Goal: Find specific page/section: Find specific page/section

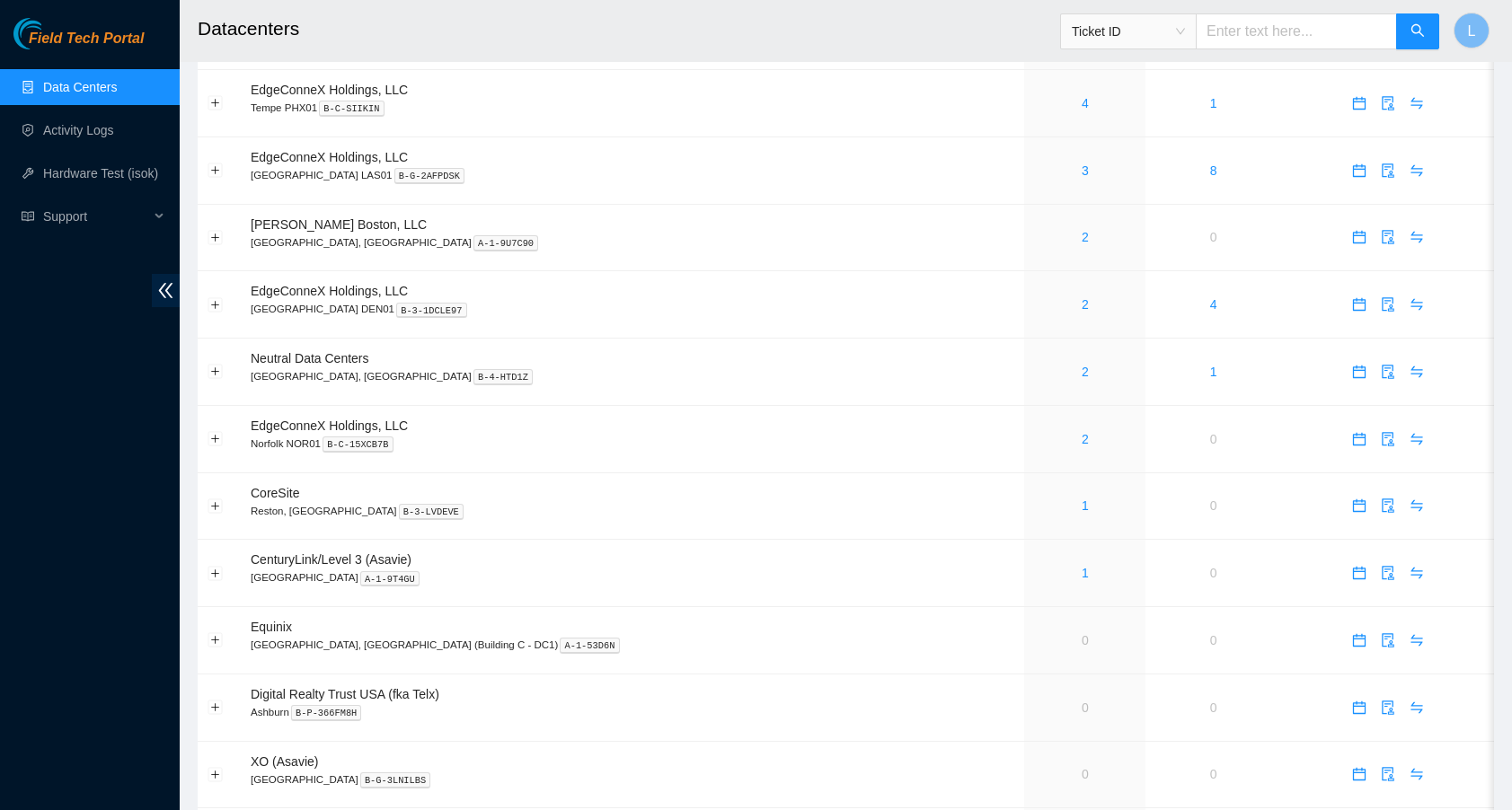
scroll to position [587, 0]
click at [1082, 307] on link "2" at bounding box center [1085, 305] width 7 height 15
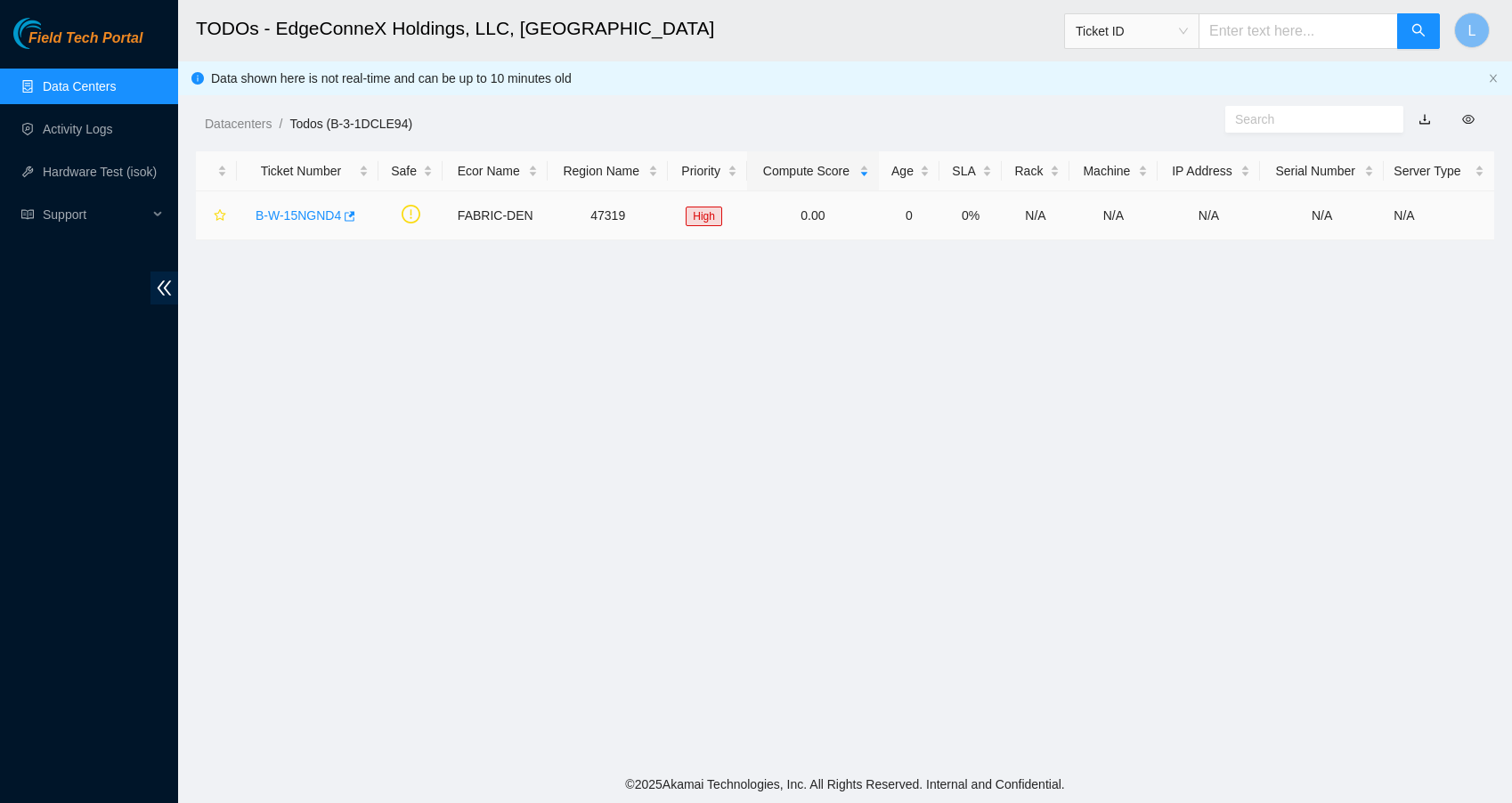
click at [312, 215] on link "B-W-15NGND4" at bounding box center [299, 215] width 86 height 15
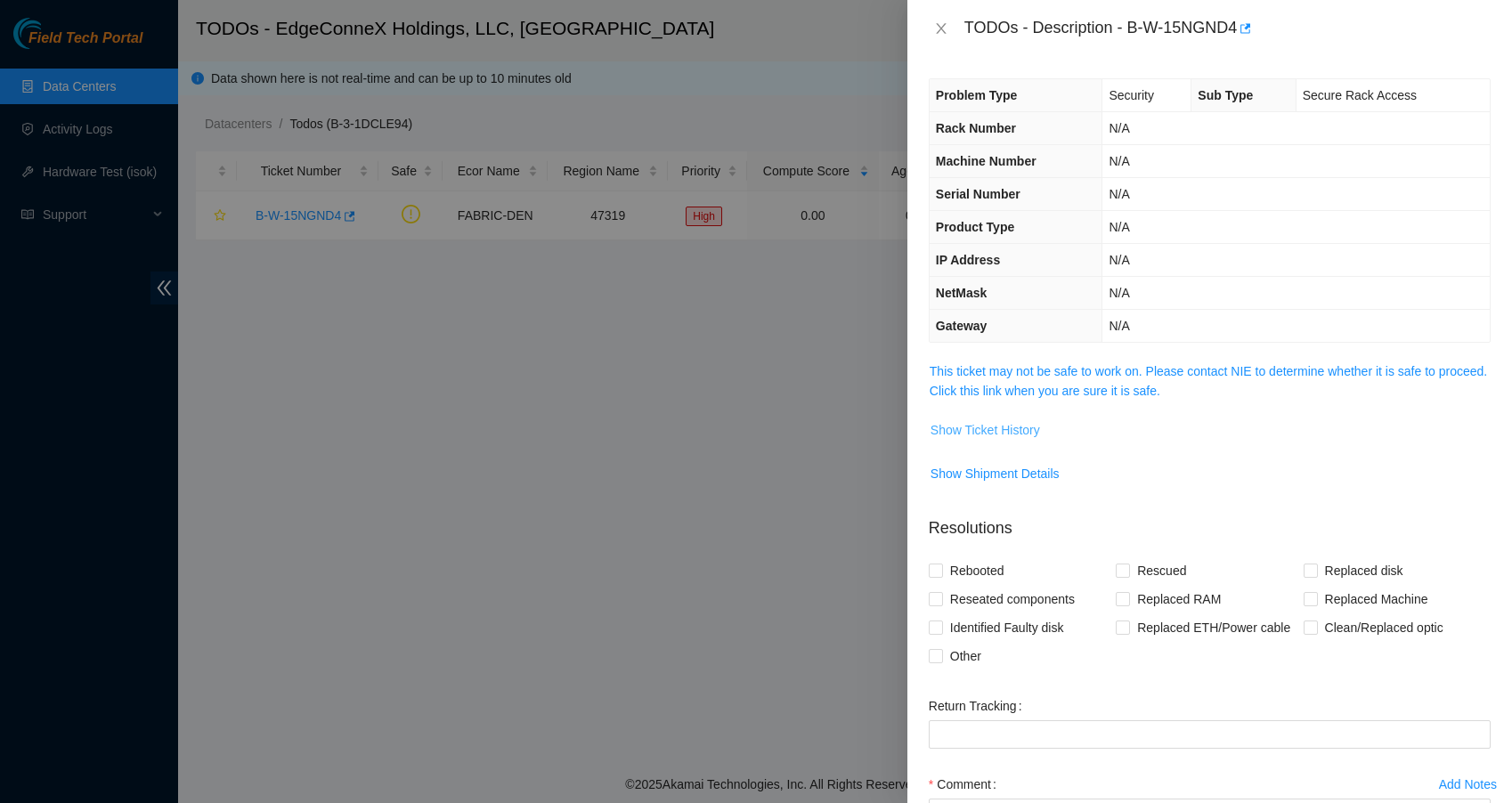
click at [974, 424] on span "Show Ticket History" at bounding box center [985, 430] width 110 height 19
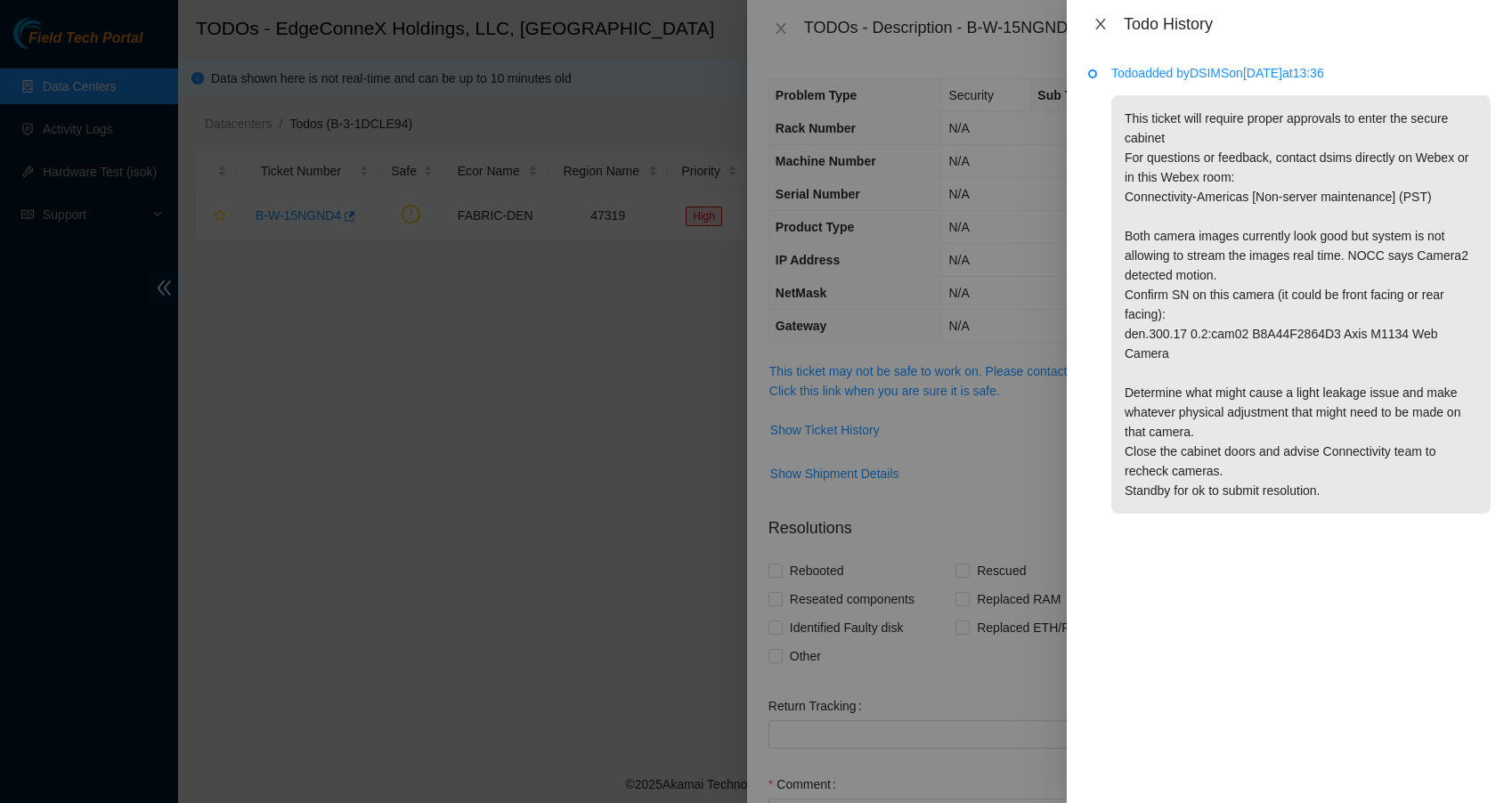
click at [1098, 18] on icon "close" at bounding box center [1100, 23] width 15 height 15
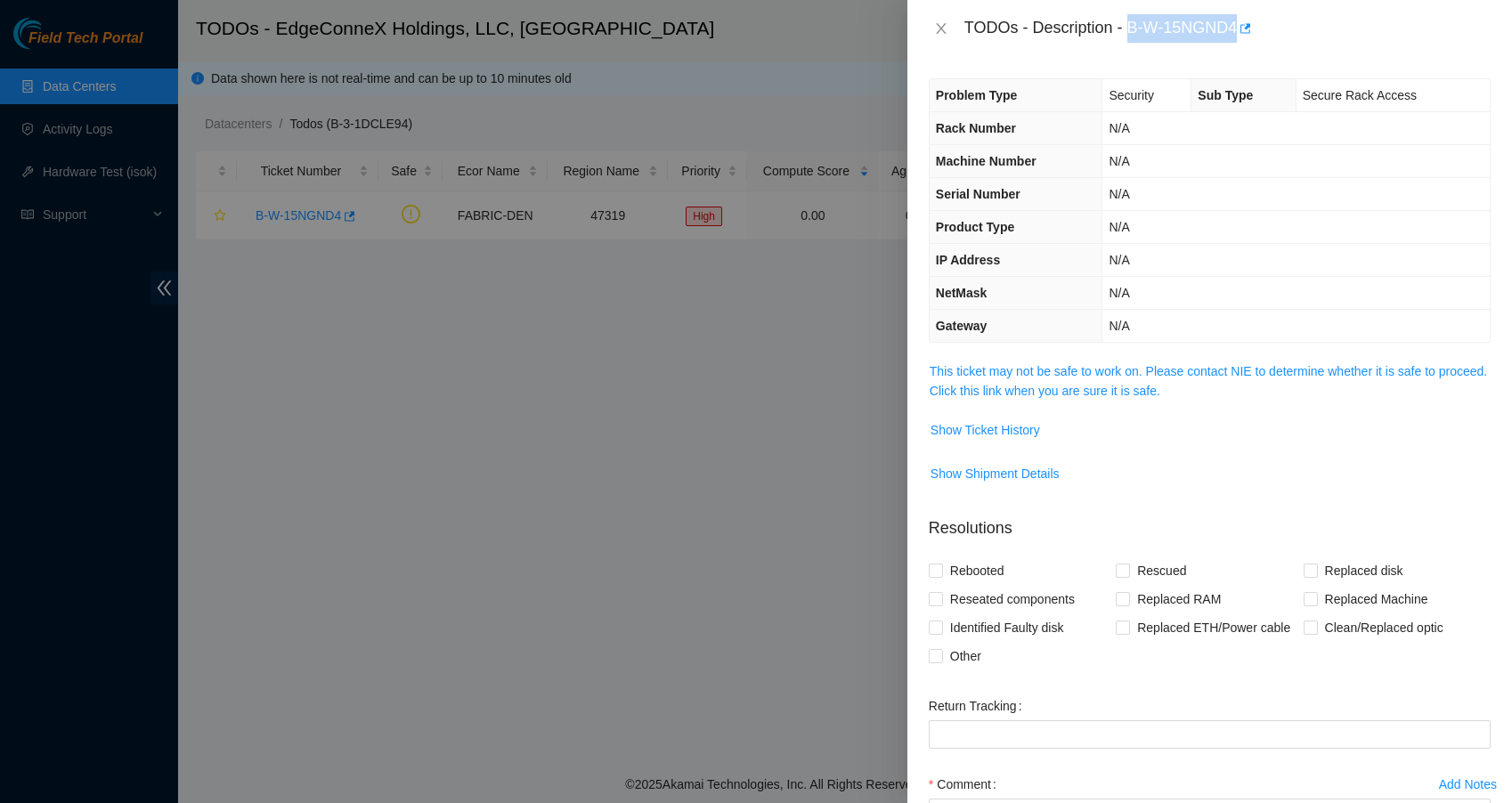
drag, startPoint x: 1137, startPoint y: 30, endPoint x: 1243, endPoint y: 28, distance: 106.0
click at [1243, 28] on div "TODOs - Description - B-W-15NGND4" at bounding box center [1228, 28] width 527 height 28
copy div "B-W-15NGND4"
